Goal: Task Accomplishment & Management: Complete application form

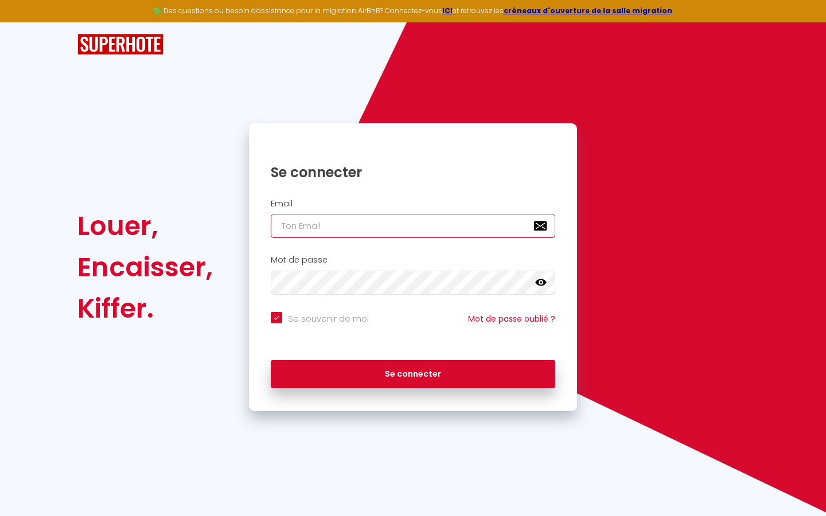
type input "s"
checkbox input "true"
type input "su"
checkbox input "true"
type input "sup"
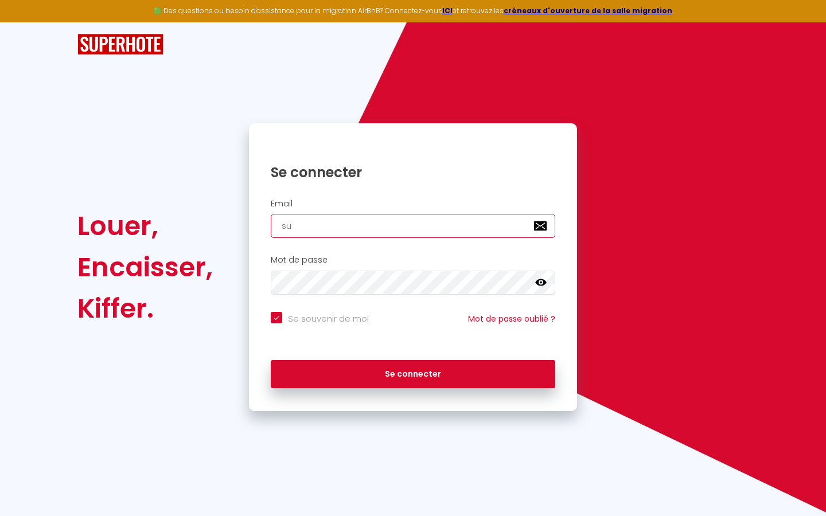
checkbox input "true"
type input "supe"
checkbox input "true"
type input "super"
checkbox input "true"
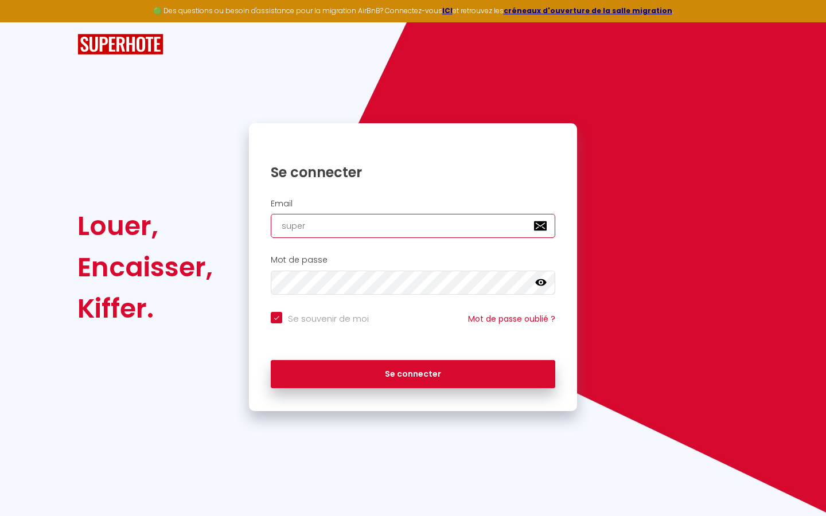
type input "superb"
checkbox input "true"
type input "superbo"
checkbox input "true"
type input "superbor"
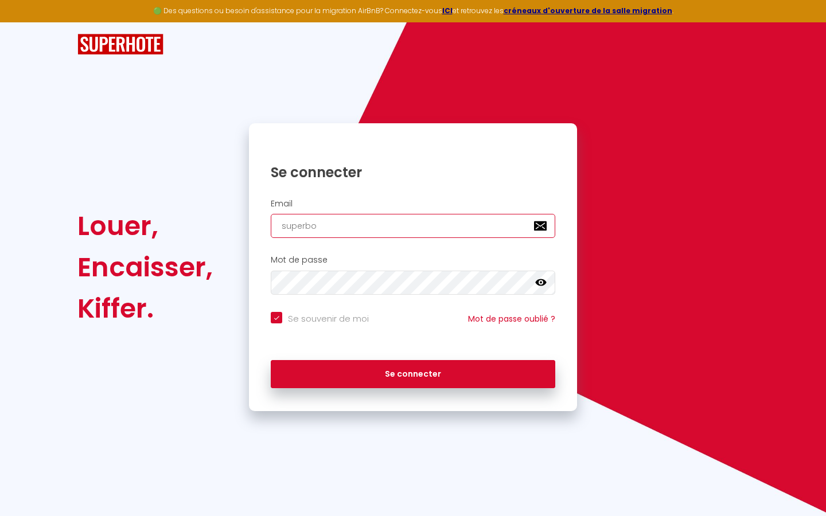
checkbox input "true"
type input "superbord"
checkbox input "true"
type input "superborde"
checkbox input "true"
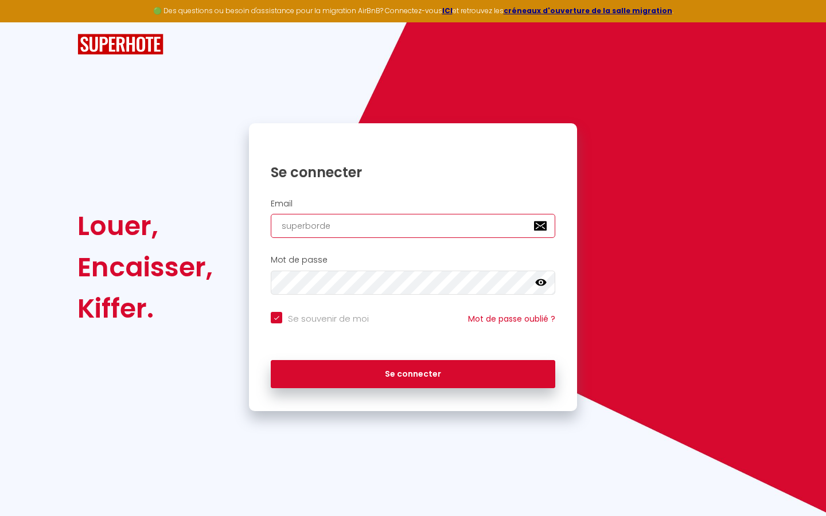
type input "superbordea"
checkbox input "true"
type input "superbordeau"
checkbox input "true"
type input "superbordeaux"
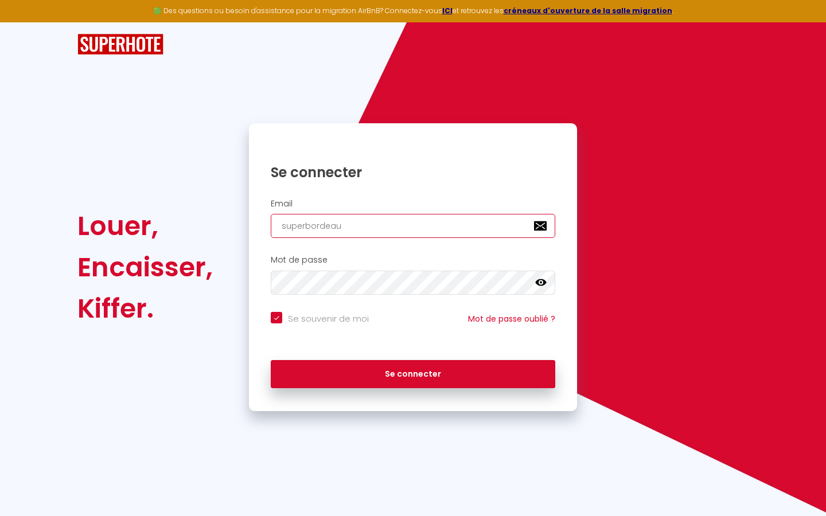
checkbox input "true"
type input "superbordeaux@"
checkbox input "true"
type input "superbordeaux@g"
checkbox input "true"
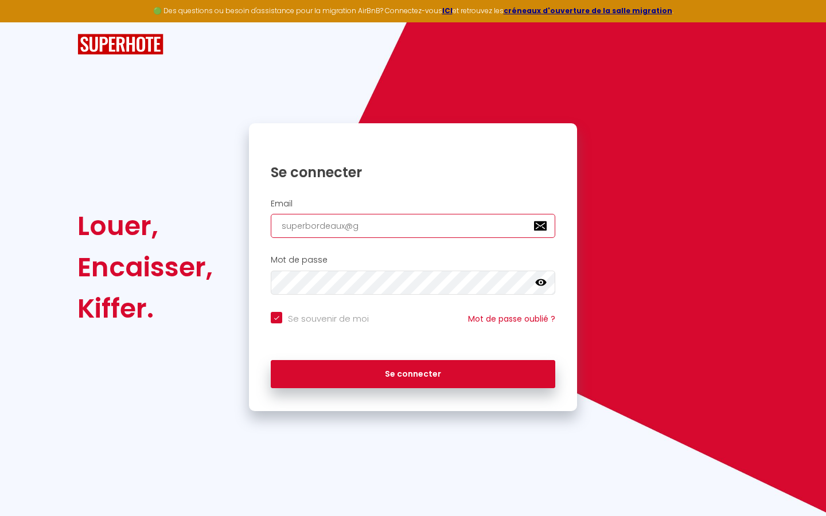
type input "superbordeaux@gm"
checkbox input "true"
type input "superbordeaux@gma"
checkbox input "true"
type input "superbordeaux@gmai"
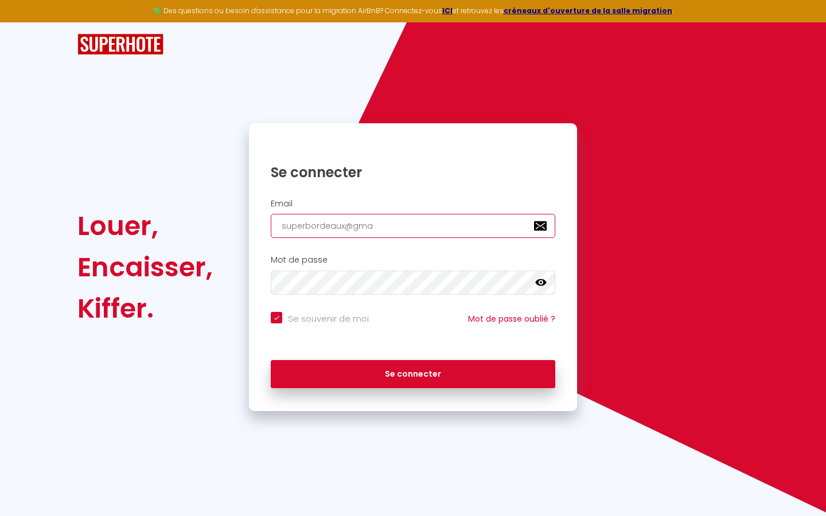
checkbox input "true"
type input "[EMAIL_ADDRESS]"
checkbox input "true"
type input "[EMAIL_ADDRESS]."
checkbox input "true"
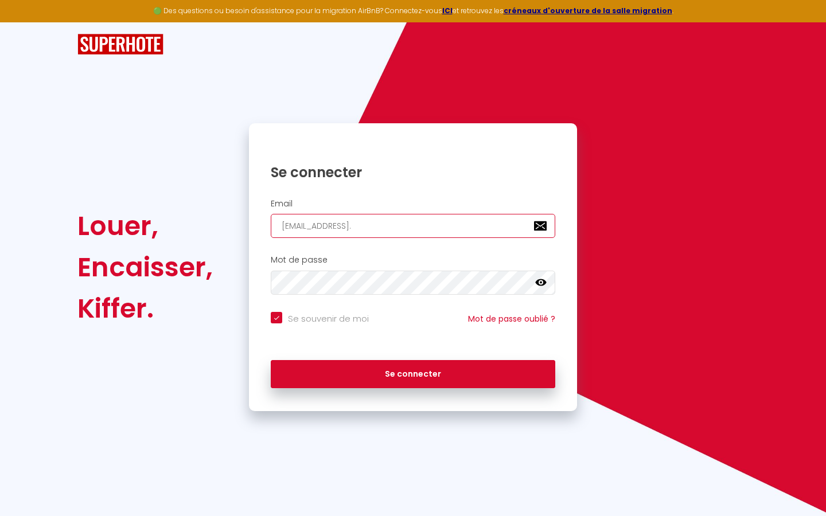
type input "superbordeaux@gmail.c"
checkbox input "true"
type input "[EMAIL_ADDRESS][DOMAIN_NAME]"
checkbox input "true"
type input "[EMAIL_ADDRESS][DOMAIN_NAME]"
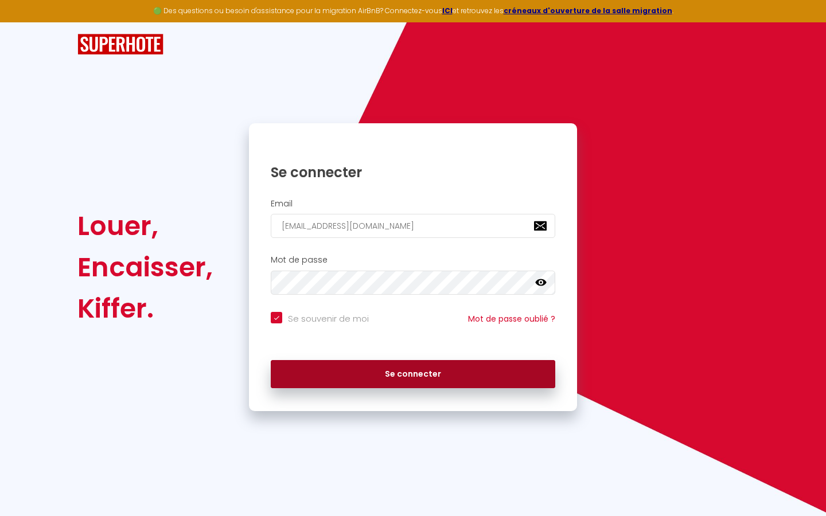
checkbox input "true"
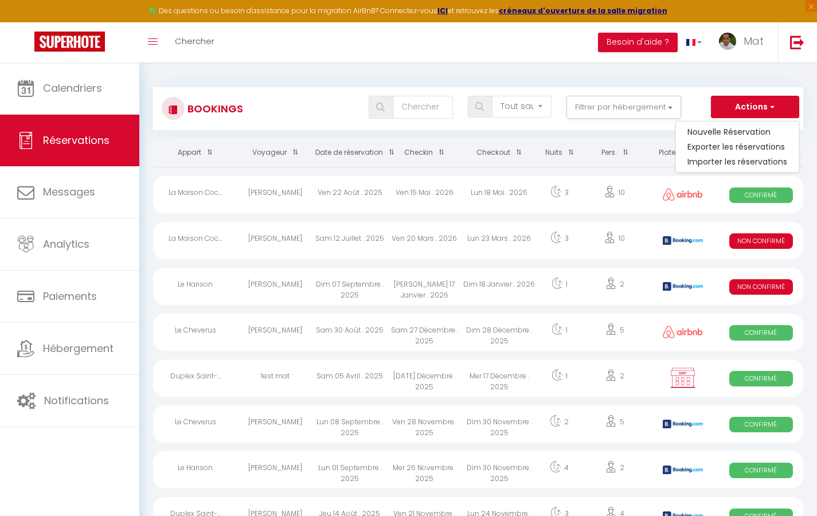
select select
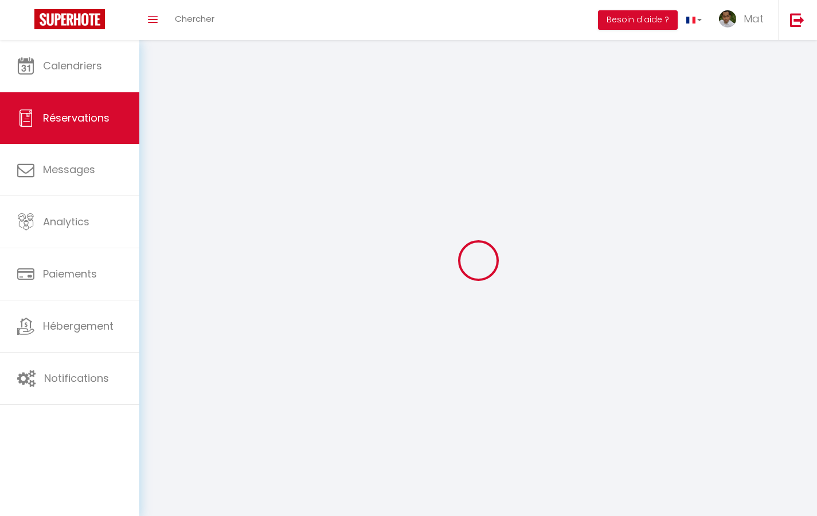
select select
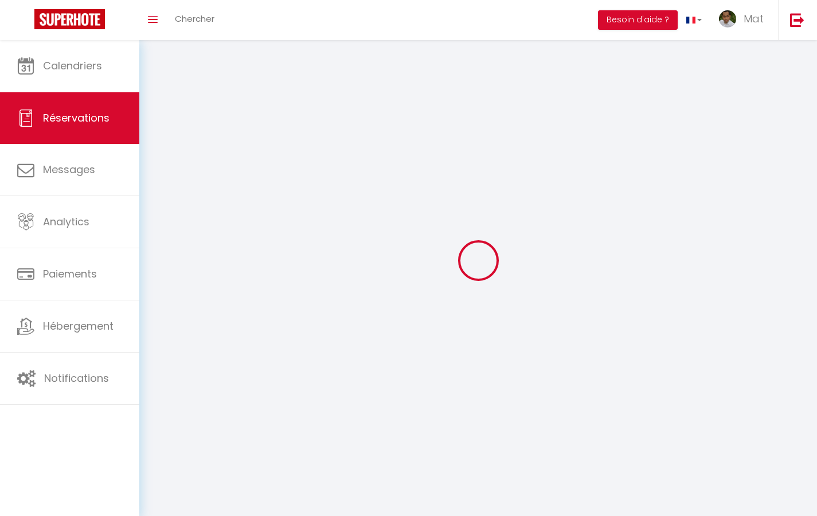
select select
checkbox input "false"
select select
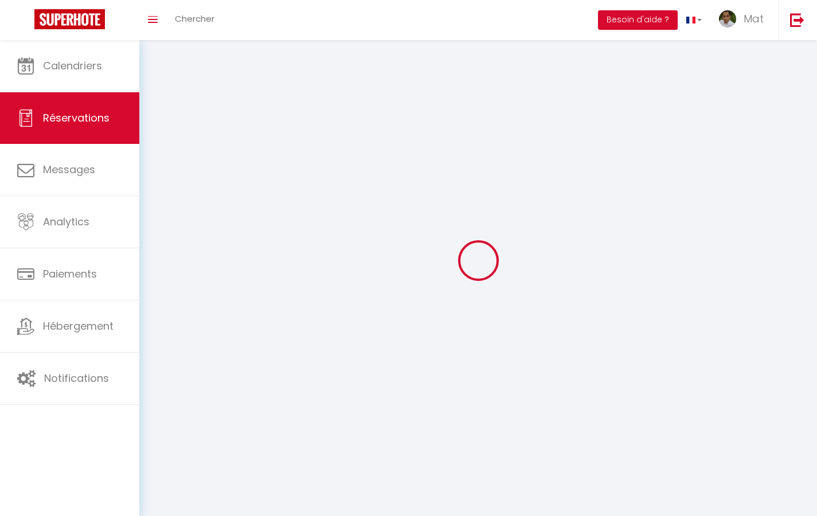
select select
checkbox input "false"
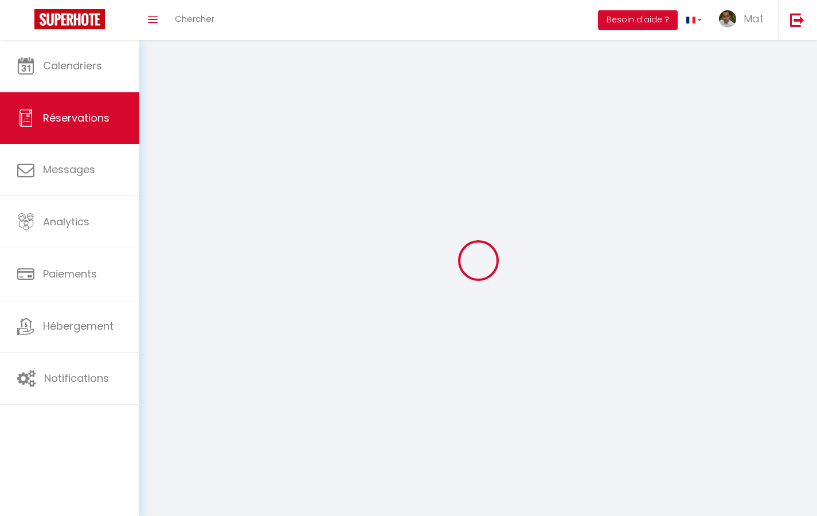
select select
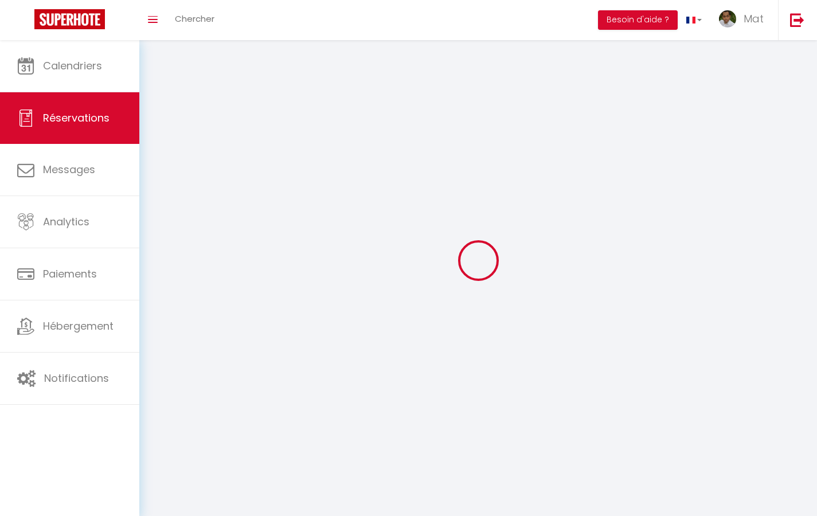
checkbox input "false"
select select
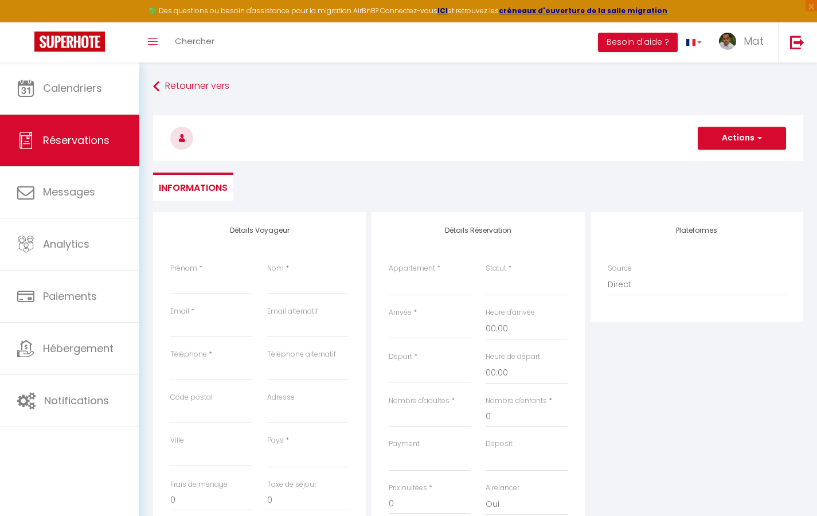
select select
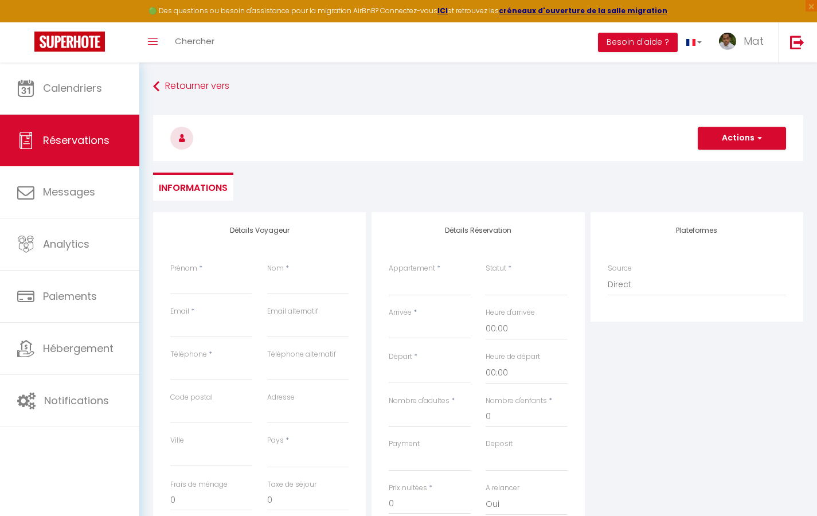
select select
checkbox input "false"
type input "T"
select select
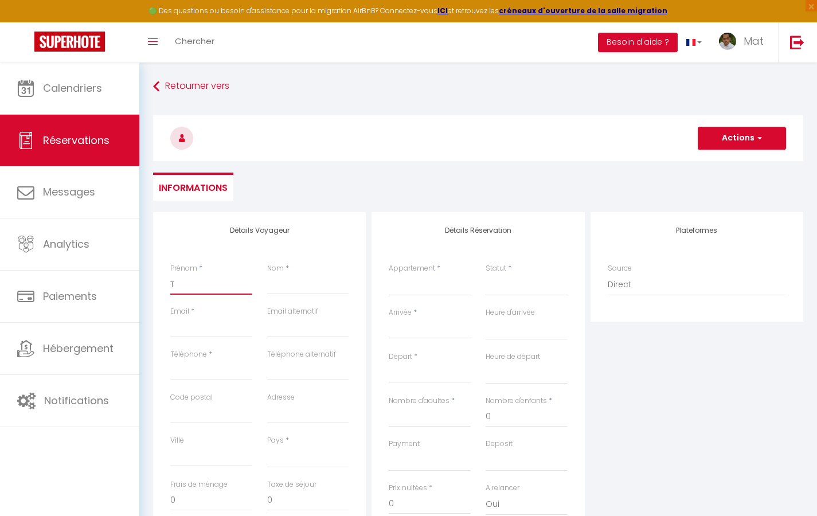
select select
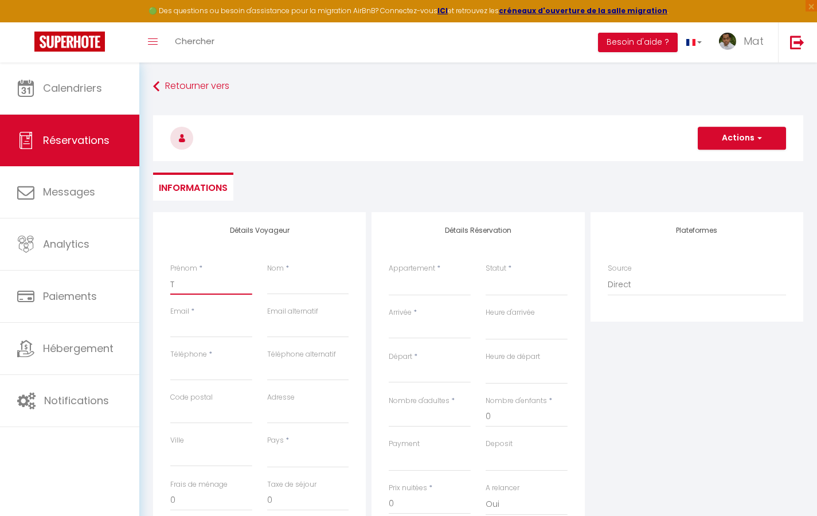
select select
checkbox input "false"
type input "Te"
select select
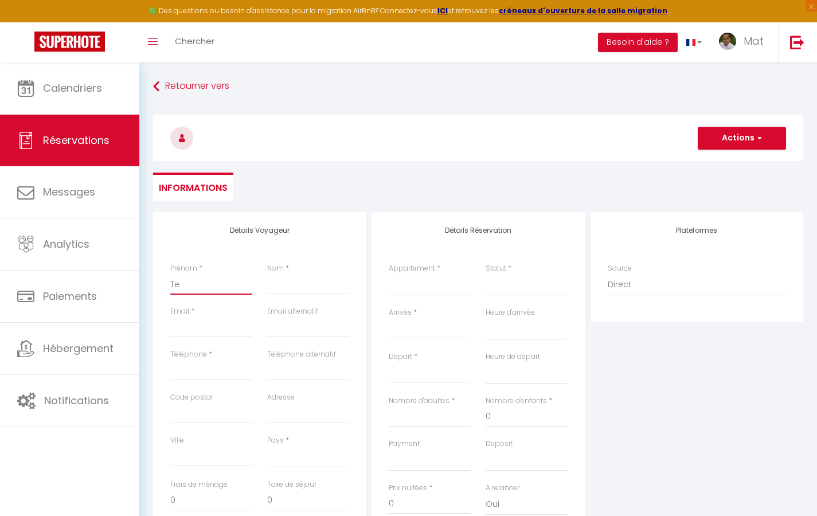
select select
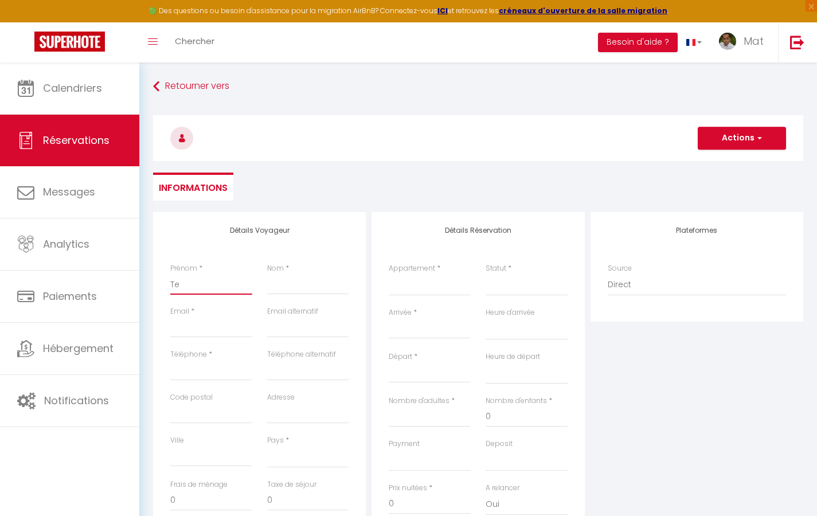
checkbox input "false"
type input "Tes"
select select
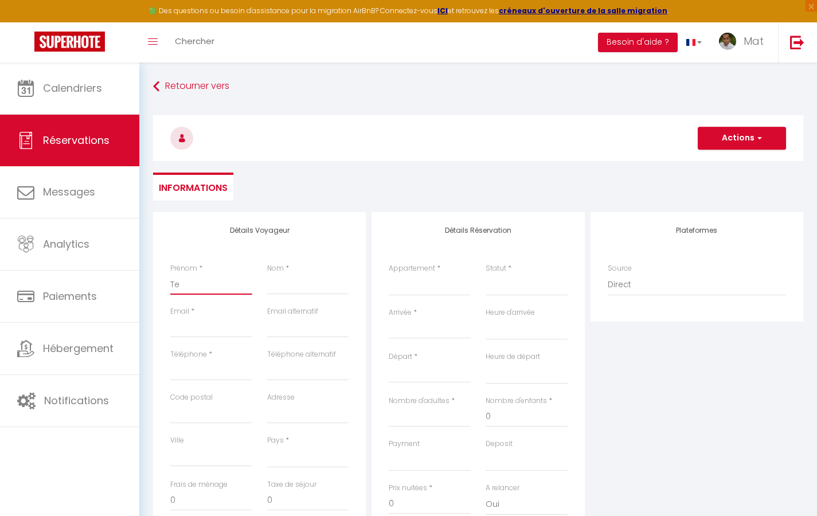
select select
checkbox input "false"
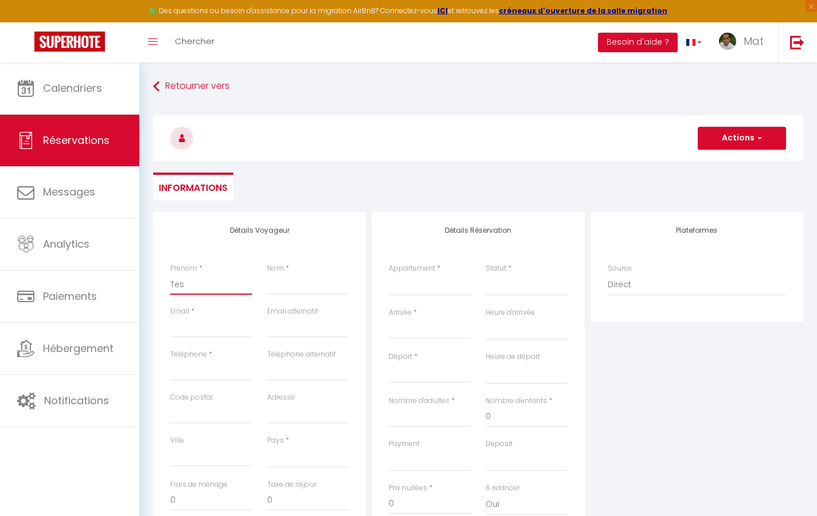
type input "Test"
select select
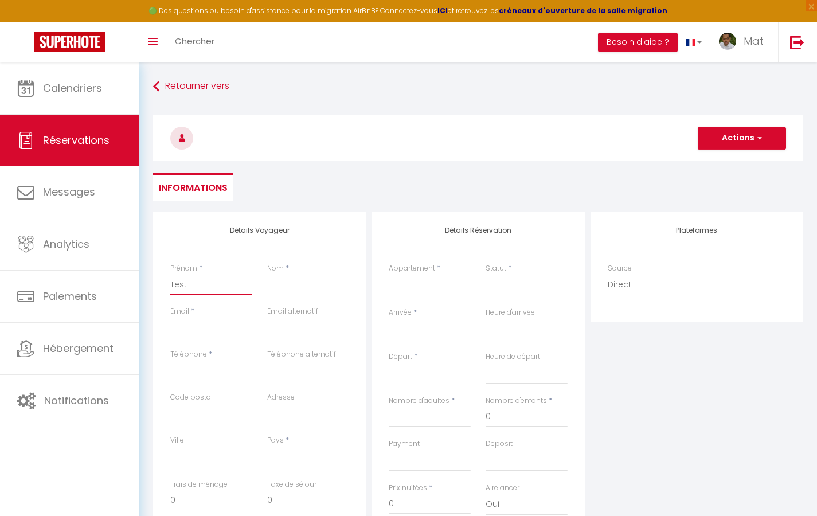
select select
checkbox input "false"
type input "A"
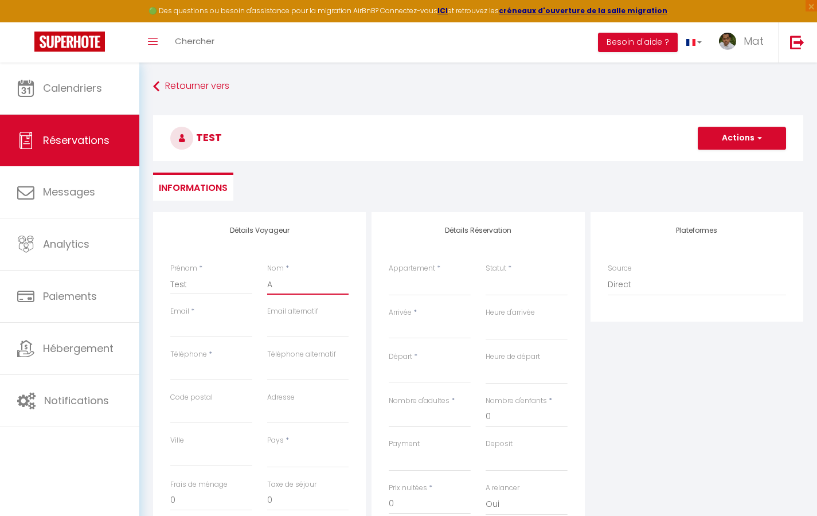
select select
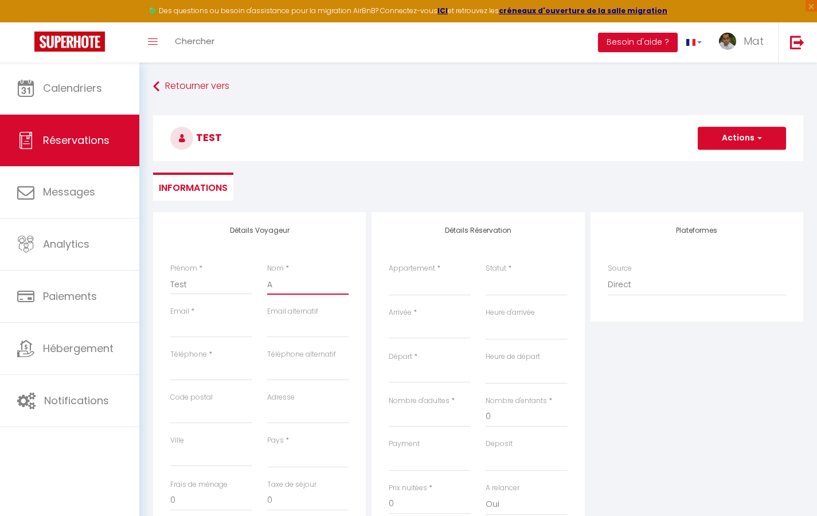
select select
checkbox input "false"
type input "Au"
select select
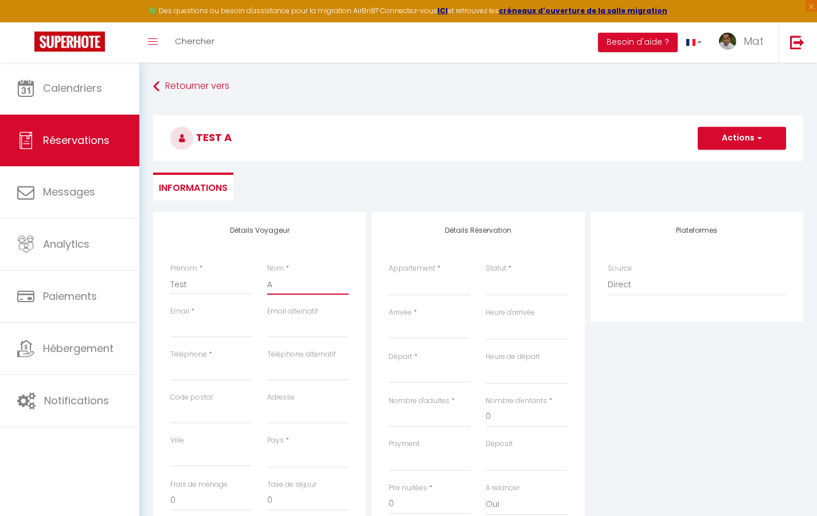
select select
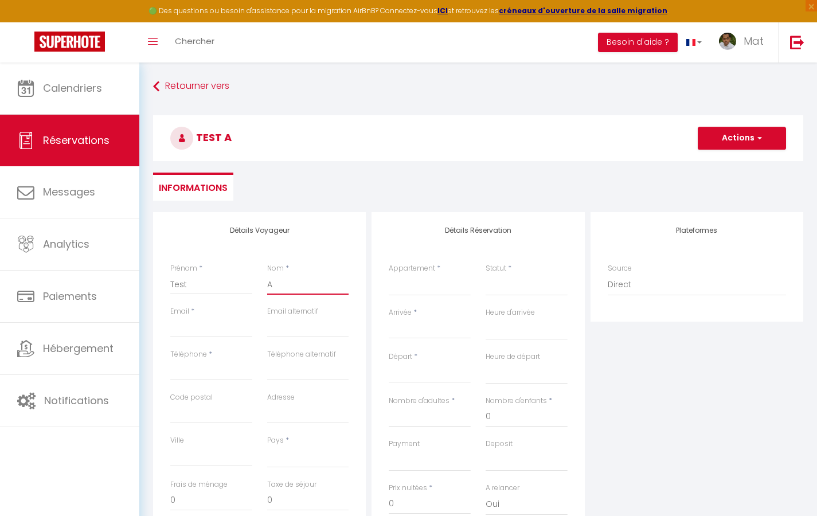
select select
checkbox input "false"
type input "Aut"
select select
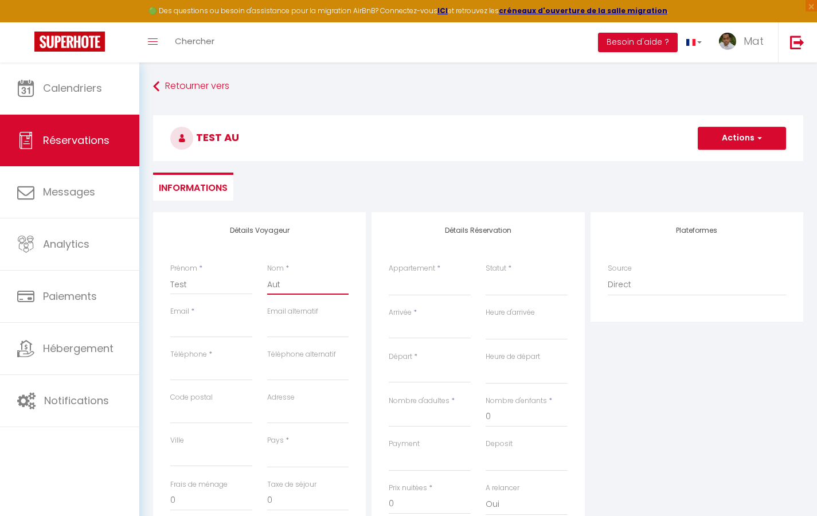
select select
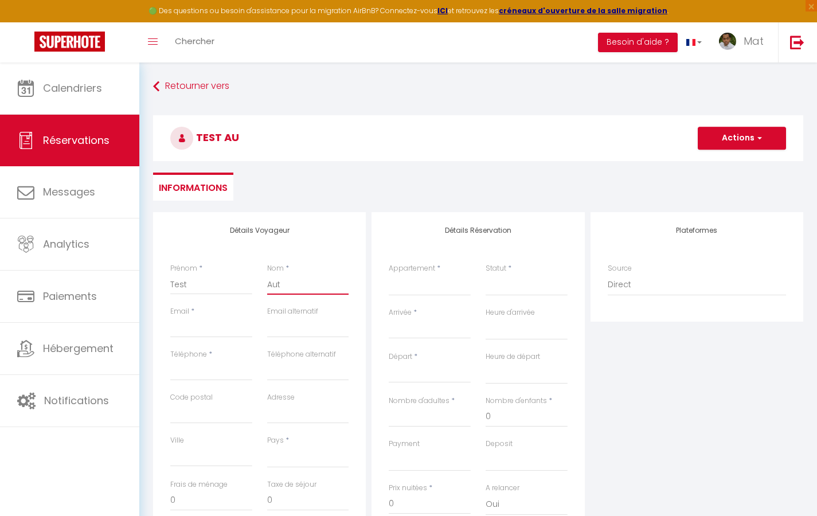
checkbox input "false"
type input "Auto"
select select
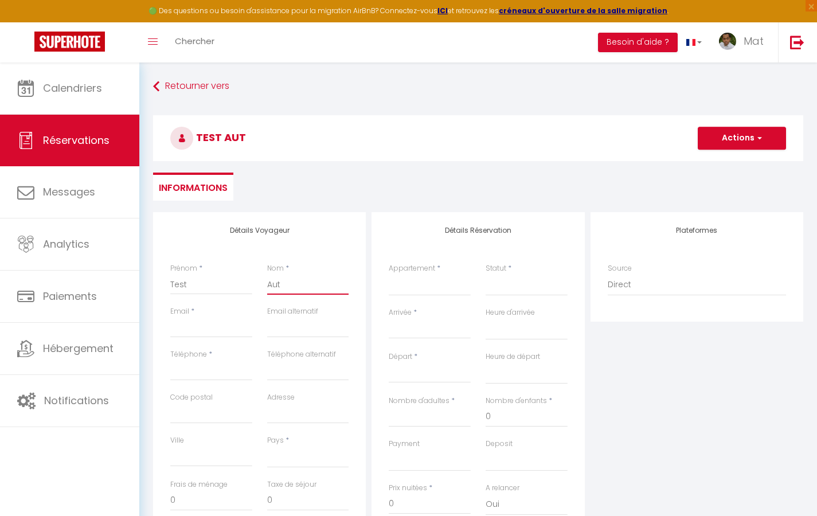
select select
checkbox input "false"
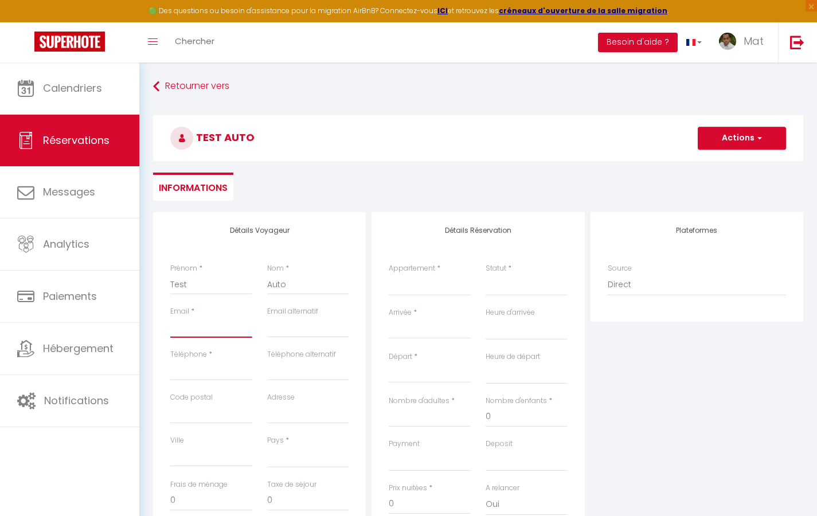
type input "[EMAIL_ADDRESS][DOMAIN_NAME]"
select select
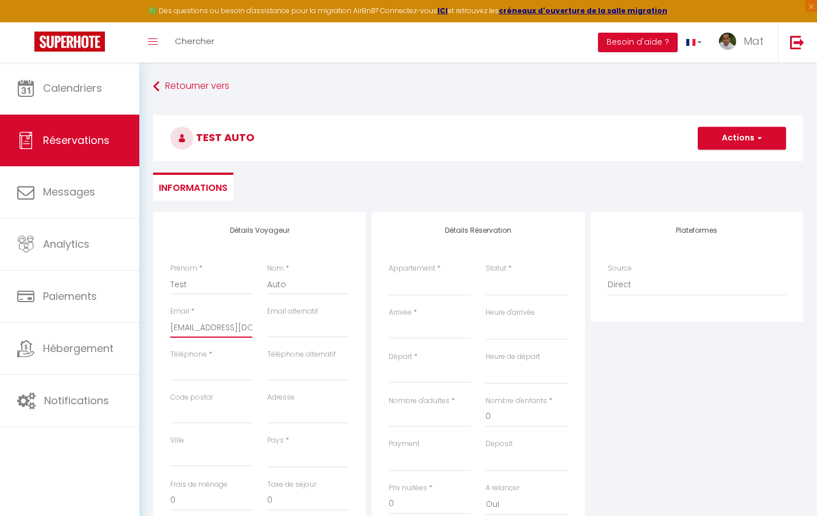
select select
checkbox input "false"
type input "0"
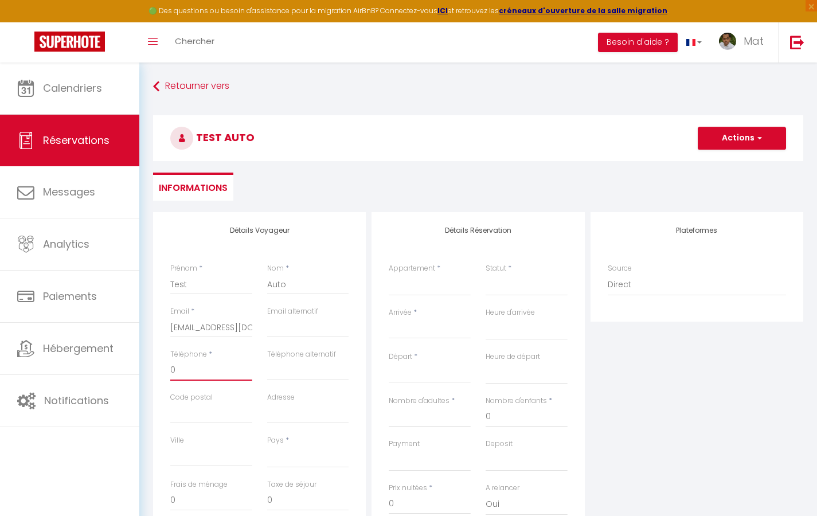
select select
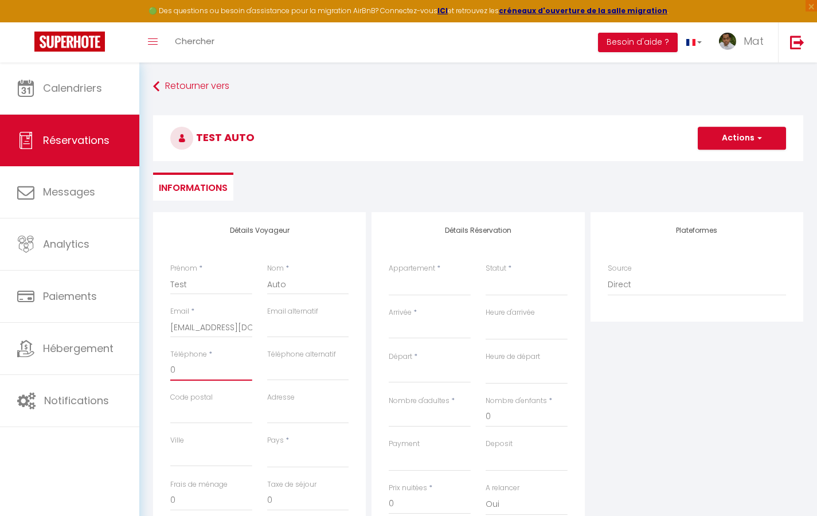
select select
checkbox input "false"
type input "06"
select select
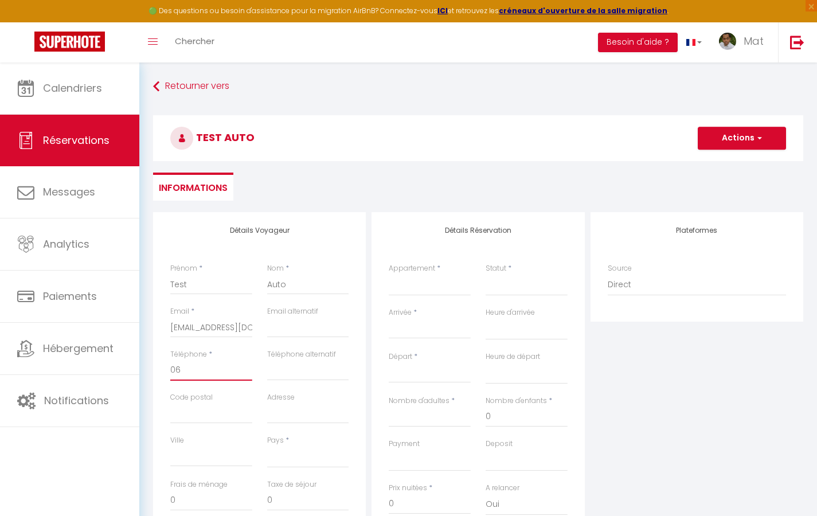
select select
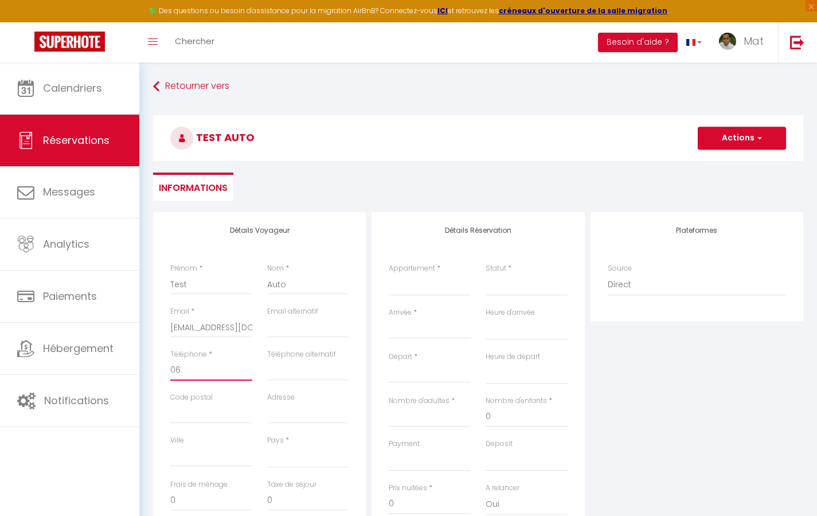
select select
checkbox input "false"
type input "060"
select select
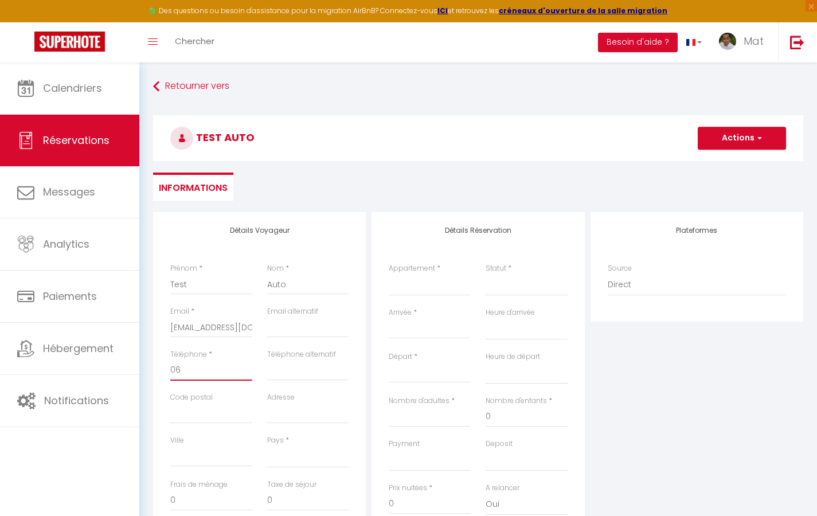
select select
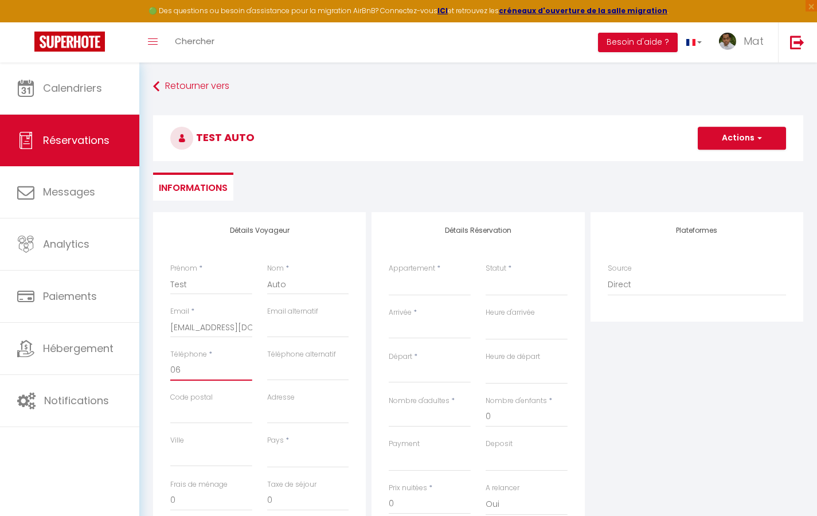
checkbox input "false"
type input "0605"
select select
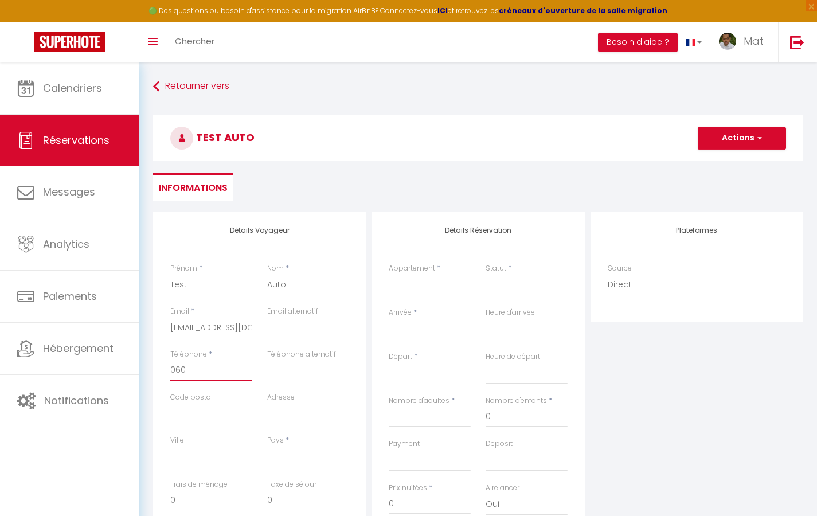
select select
checkbox input "false"
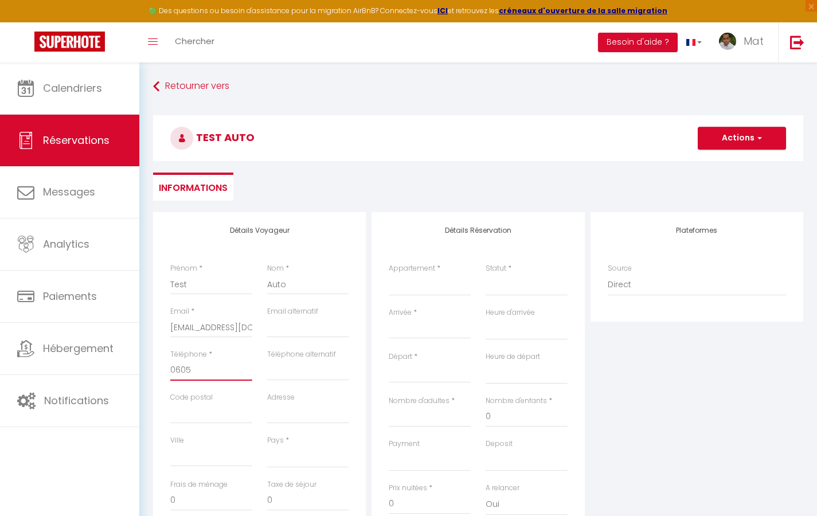
type input "06050"
select select
